Goal: Information Seeking & Learning: Learn about a topic

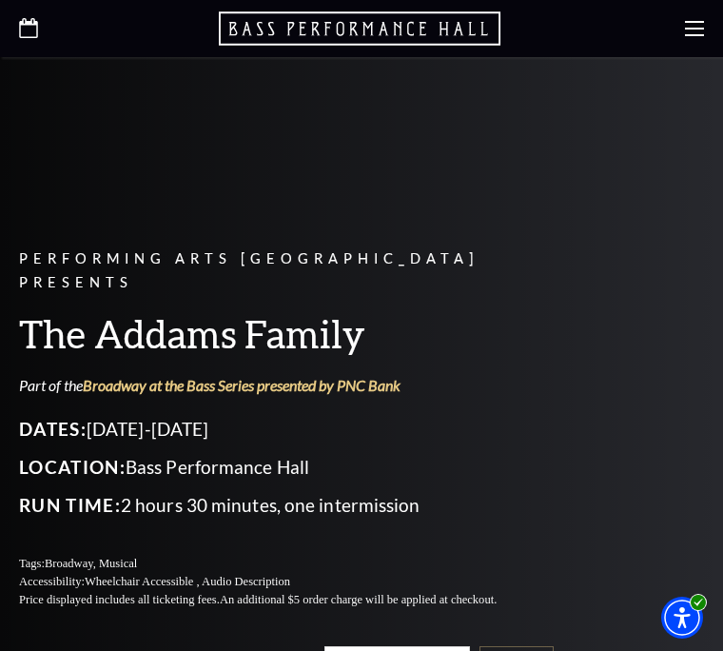
click at [75, 494] on span "Run Time:" at bounding box center [70, 505] width 102 height 22
click at [70, 494] on span "Run Time:" at bounding box center [70, 505] width 102 height 22
click at [78, 506] on span "Run Time:" at bounding box center [70, 505] width 102 height 22
click at [76, 505] on span "Run Time:" at bounding box center [70, 505] width 102 height 22
click at [70, 500] on span "Run Time:" at bounding box center [70, 505] width 102 height 22
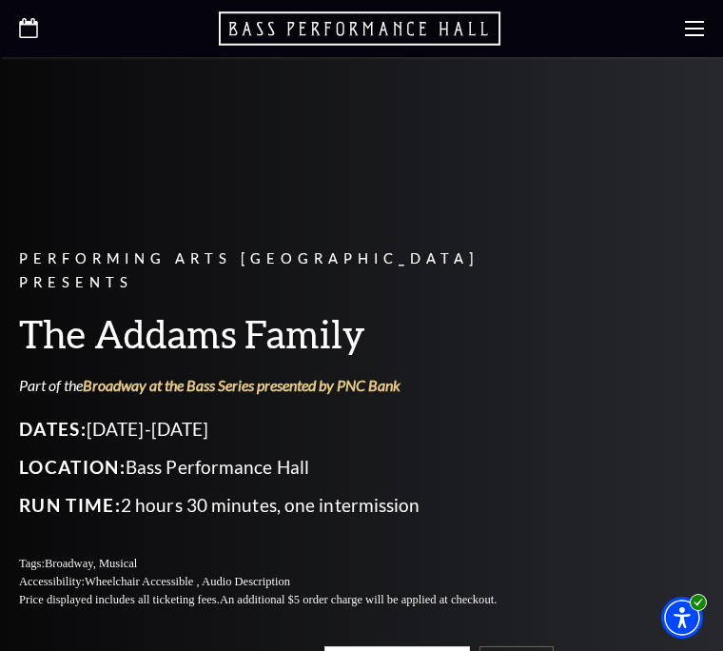
click at [60, 499] on span "Run Time:" at bounding box center [70, 505] width 102 height 22
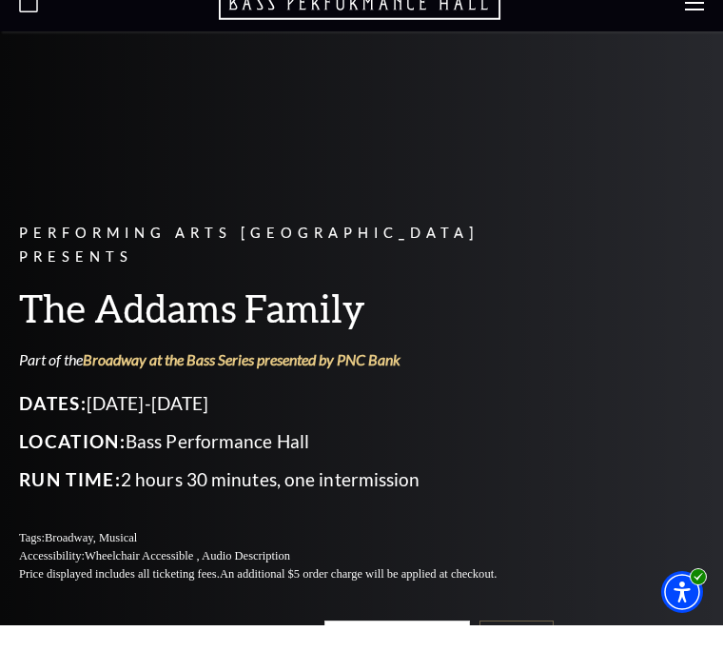
scroll to position [27, 0]
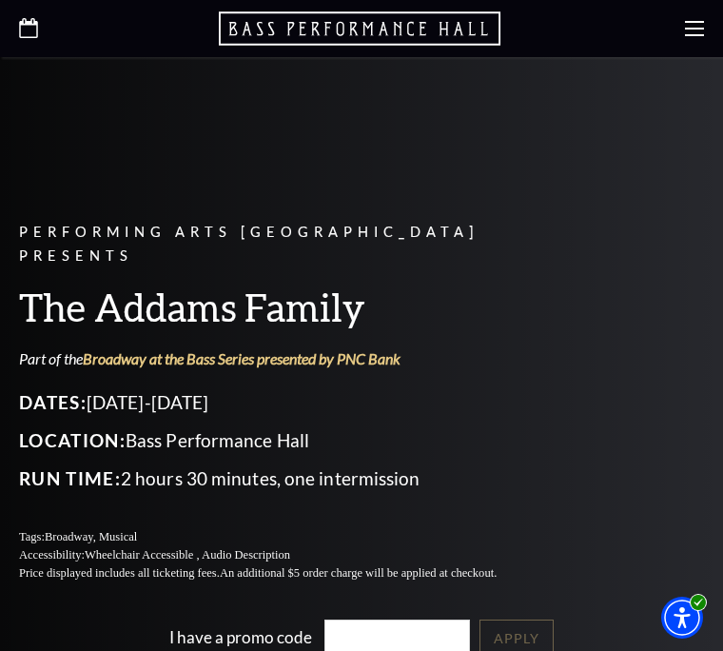
click at [103, 429] on span "Location:" at bounding box center [72, 440] width 107 height 22
click at [106, 433] on span "Location:" at bounding box center [72, 440] width 107 height 22
click at [101, 429] on span "Location:" at bounding box center [72, 440] width 107 height 22
click at [72, 425] on p "Location: [GEOGRAPHIC_DATA]" at bounding box center [280, 440] width 523 height 30
click at [59, 431] on span "Location:" at bounding box center [72, 440] width 107 height 22
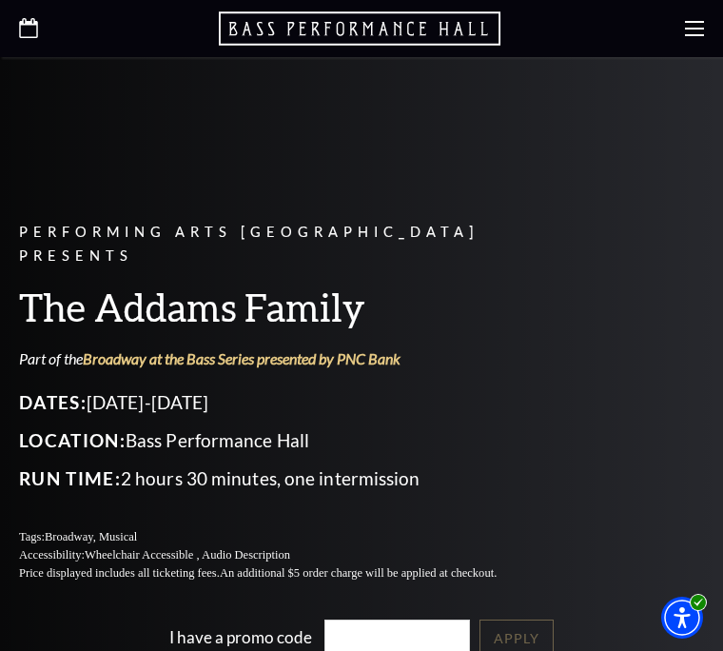
click at [48, 425] on p "Location: [GEOGRAPHIC_DATA]" at bounding box center [280, 440] width 523 height 30
click at [53, 425] on p "Location: [GEOGRAPHIC_DATA]" at bounding box center [280, 440] width 523 height 30
click at [39, 425] on p "Location: [GEOGRAPHIC_DATA]" at bounding box center [280, 440] width 523 height 30
click at [33, 421] on div "Dates: [DATE]-[DATE] Location: [GEOGRAPHIC_DATA] Run Time: 2 hours 30 minutes, …" at bounding box center [280, 440] width 523 height 107
click at [35, 429] on span "Location:" at bounding box center [72, 440] width 107 height 22
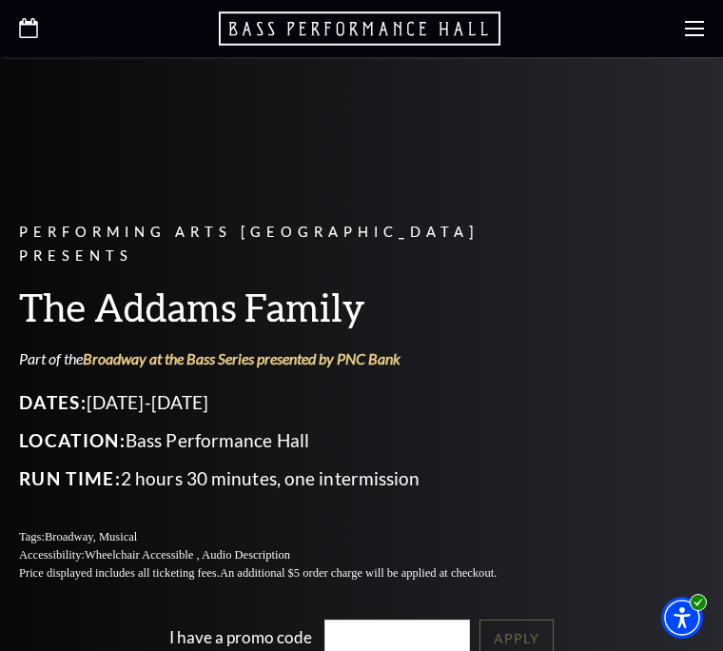
click at [12, 424] on div "Performing Arts Fort Worth Presents The Addams Family Part of the Broadway at t…" at bounding box center [361, 315] width 723 height 571
click at [29, 434] on span "Location:" at bounding box center [72, 440] width 107 height 22
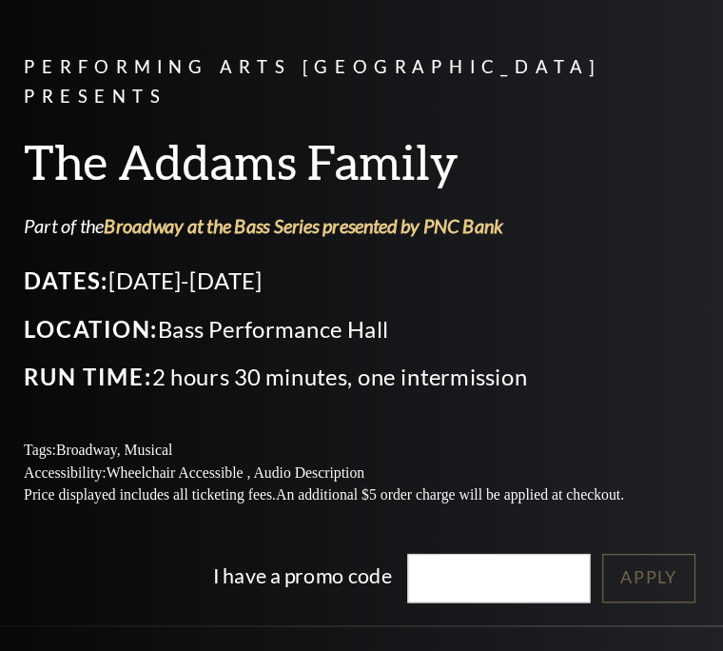
click at [27, 383] on span "Location:" at bounding box center [72, 394] width 107 height 22
click at [105, 326] on div "Performing Arts Fort Worth Presents The Addams Family Part of the Broadway at t…" at bounding box center [280, 355] width 523 height 399
click at [90, 329] on div "Performing Arts Fort Worth Presents The Addams Family Part of the Broadway at t…" at bounding box center [280, 355] width 523 height 399
click at [92, 335] on div "Performing Arts Fort Worth Presents The Addams Family Part of the Broadway at t…" at bounding box center [280, 355] width 523 height 399
click at [77, 324] on div "Performing Arts Fort Worth Presents The Addams Family Part of the Broadway at t…" at bounding box center [280, 355] width 523 height 399
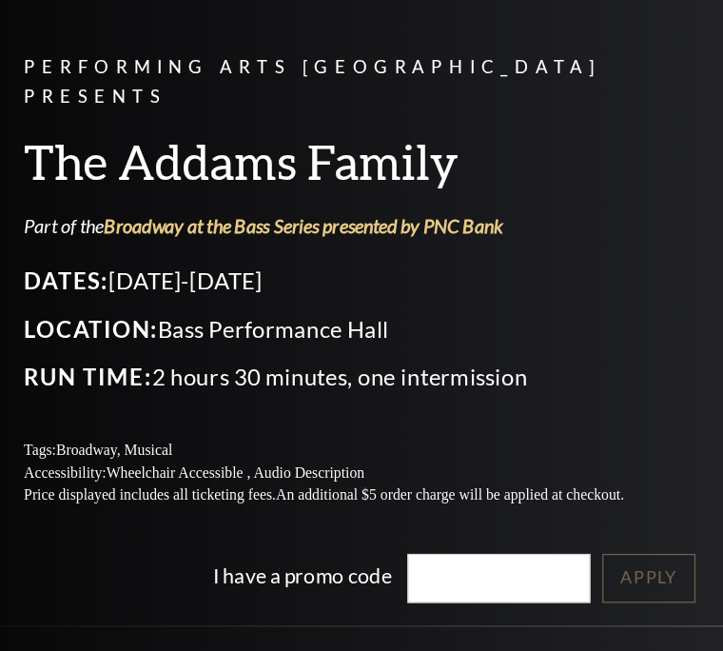
click at [70, 311] on div "Performing Arts Fort Worth Presents The Addams Family Part of the Broadway at t…" at bounding box center [280, 355] width 523 height 399
click at [74, 315] on div "Performing Arts Fort Worth Presents The Addams Family Part of the Broadway at t…" at bounding box center [280, 355] width 523 height 399
click at [75, 321] on div "Performing Arts Fort Worth Presents The Addams Family Part of the Broadway at t…" at bounding box center [280, 355] width 523 height 399
click at [70, 322] on div "Performing Arts Fort Worth Presents The Addams Family Part of the Broadway at t…" at bounding box center [280, 355] width 523 height 399
click at [72, 321] on div "Performing Arts Fort Worth Presents The Addams Family Part of the Broadway at t…" at bounding box center [280, 355] width 523 height 399
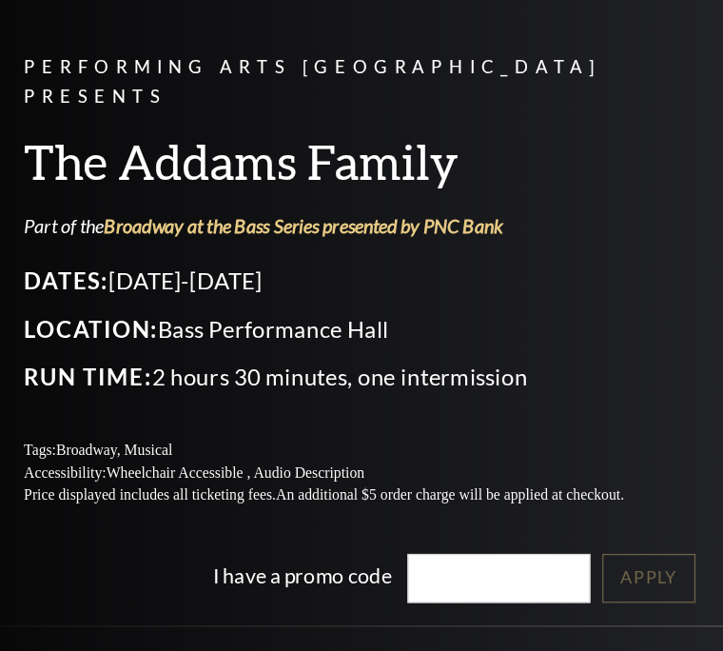
click at [68, 321] on div "Performing Arts Fort Worth Presents The Addams Family Part of the Broadway at t…" at bounding box center [280, 355] width 523 height 399
click at [64, 322] on div "Performing Arts Fort Worth Presents The Addams Family Part of the Broadway at t…" at bounding box center [280, 355] width 523 height 399
click at [61, 324] on div "Performing Arts Fort Worth Presents The Addams Family Part of the Broadway at t…" at bounding box center [280, 355] width 523 height 399
click at [65, 326] on div "Performing Arts Fort Worth Presents The Addams Family Part of the Broadway at t…" at bounding box center [280, 355] width 523 height 399
